Goal: Information Seeking & Learning: Learn about a topic

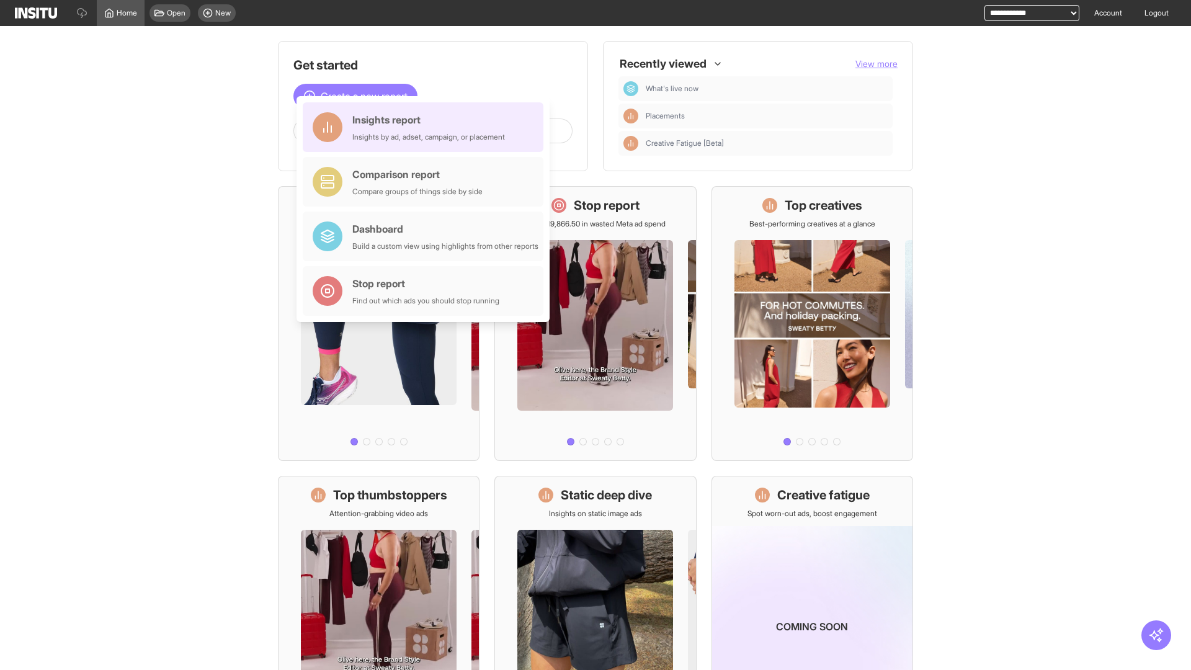
click at [426, 127] on div "Insights report Insights by ad, adset, campaign, or placement" at bounding box center [428, 127] width 153 height 30
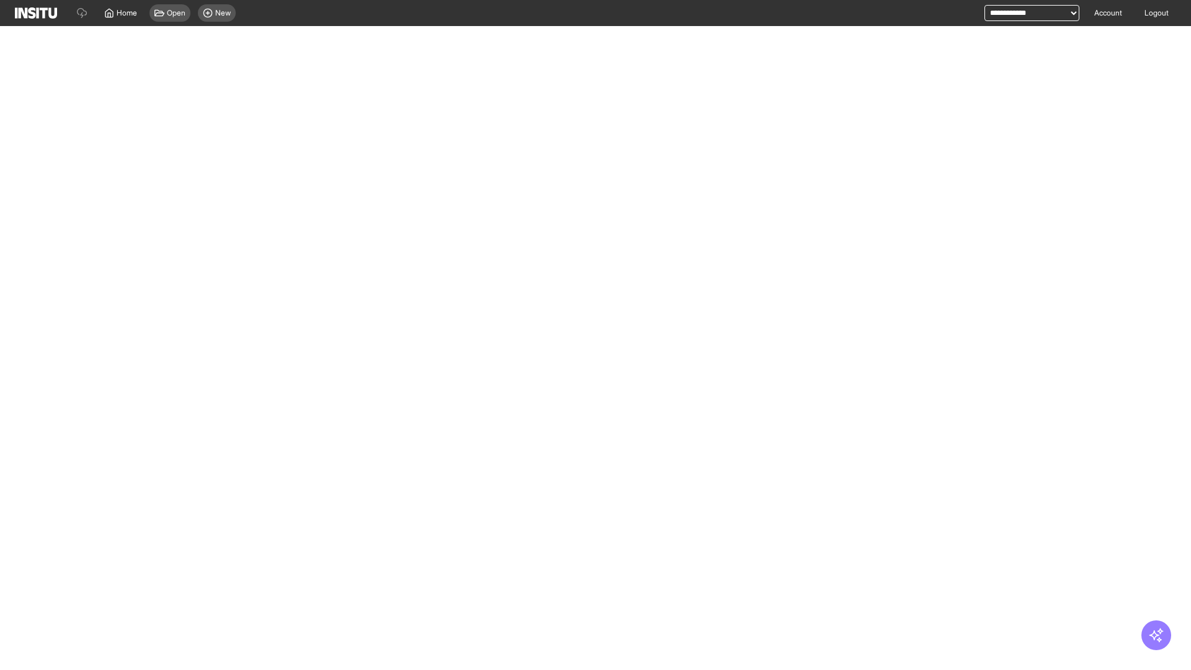
select select "**"
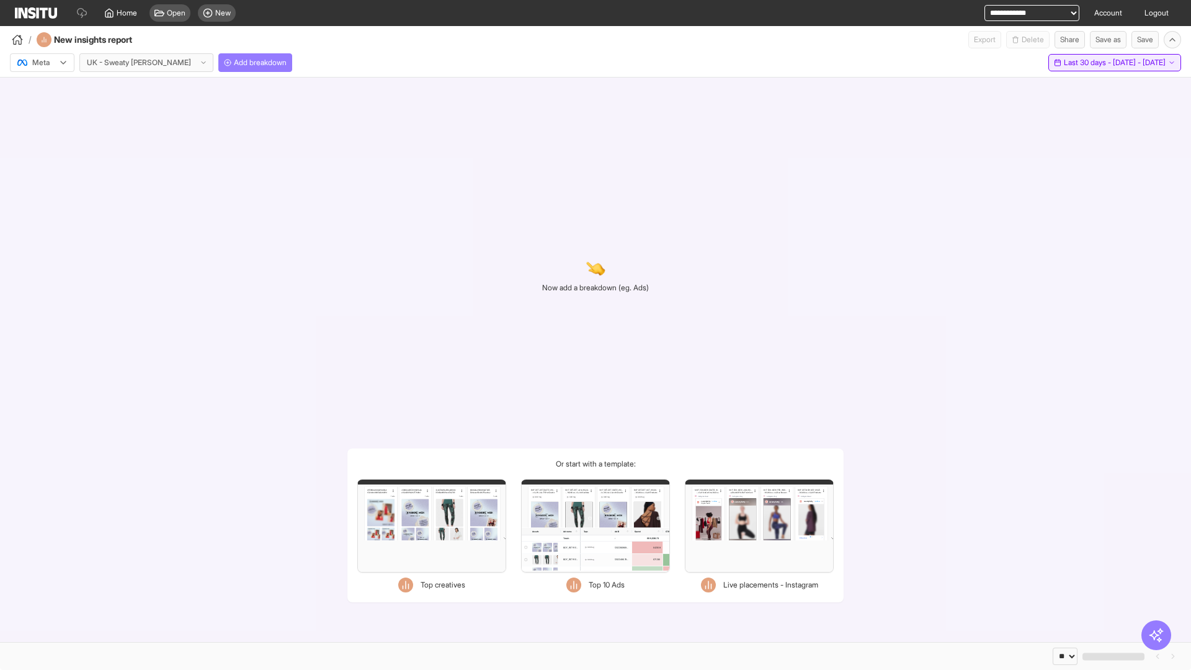
click at [1091, 63] on span "Last 30 days - [DATE] - [DATE]" at bounding box center [1115, 63] width 102 height 10
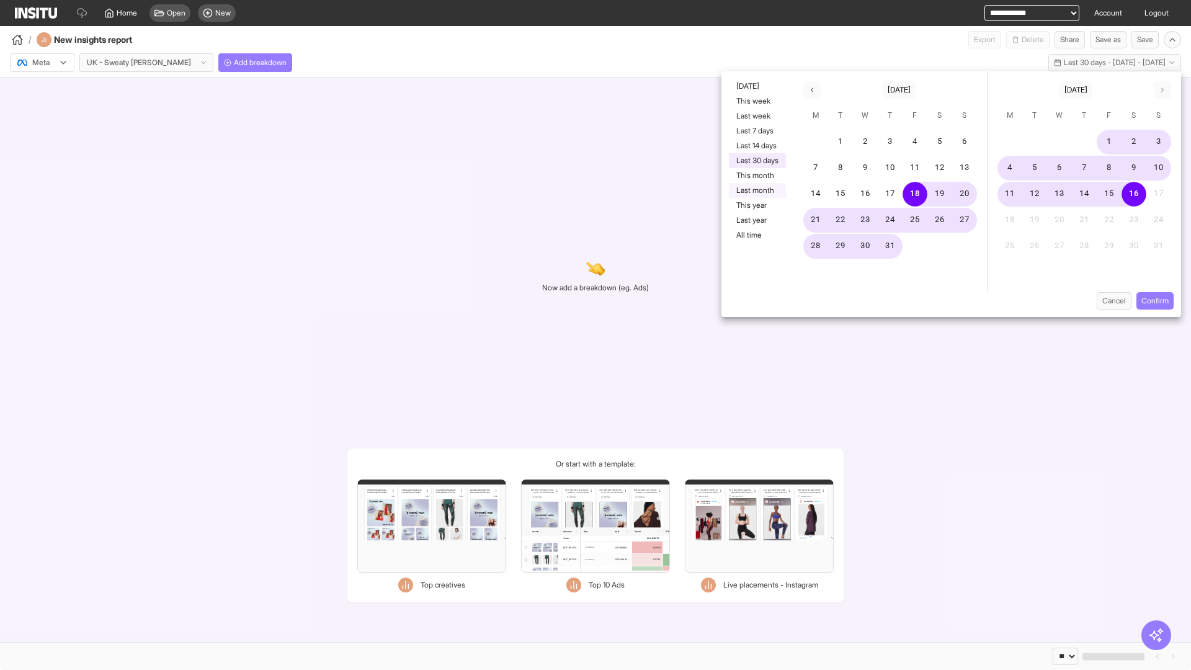
click at [756, 190] on button "Last month" at bounding box center [757, 190] width 57 height 15
